Goal: Find specific page/section: Find specific page/section

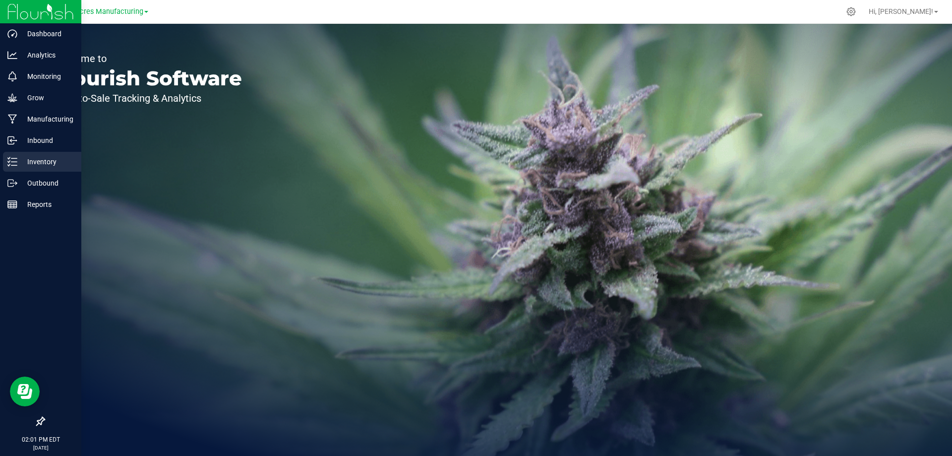
click at [17, 161] on icon at bounding box center [12, 162] width 10 height 10
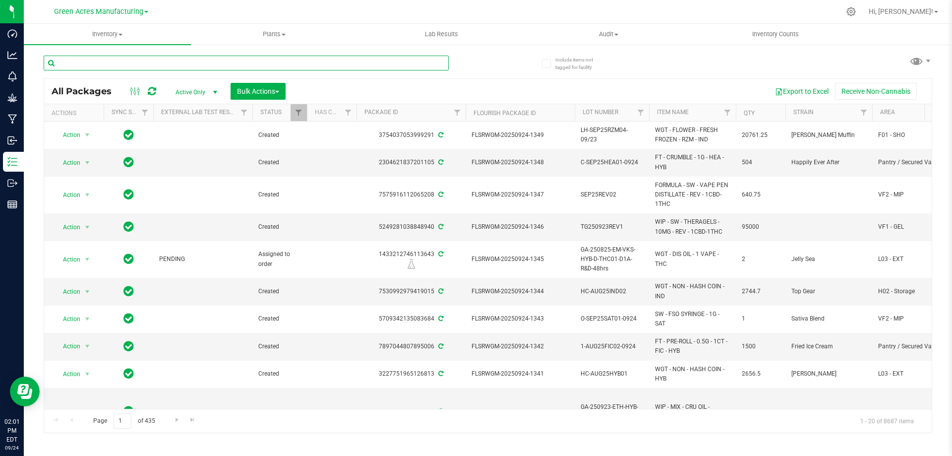
click at [240, 65] on input "text" at bounding box center [246, 63] width 405 height 15
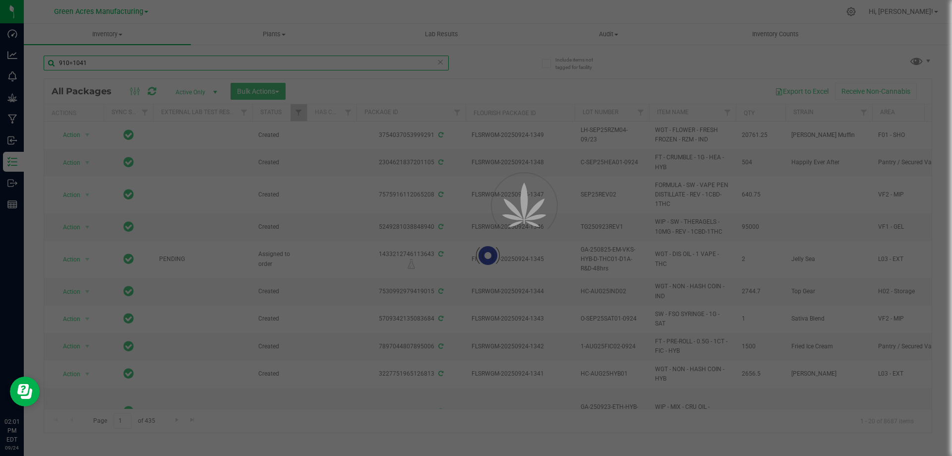
click at [73, 64] on input "910=1041" at bounding box center [246, 63] width 405 height 15
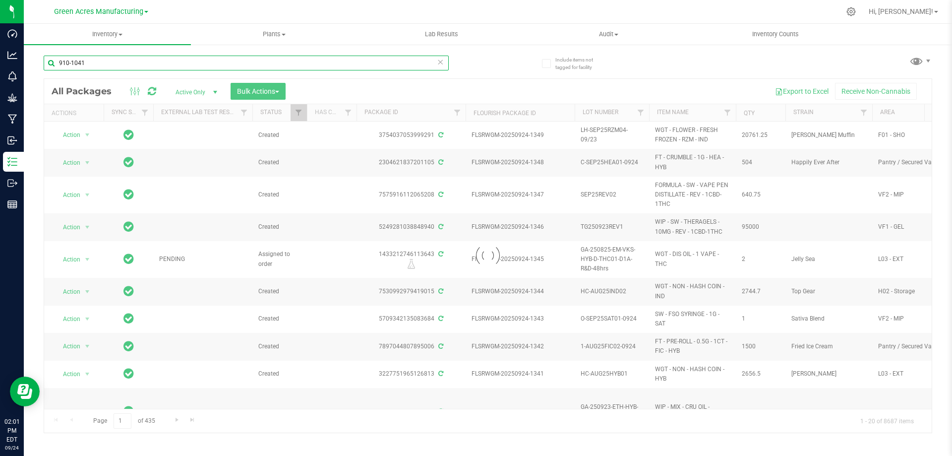
type input "910-1041"
